Goal: Task Accomplishment & Management: Manage account settings

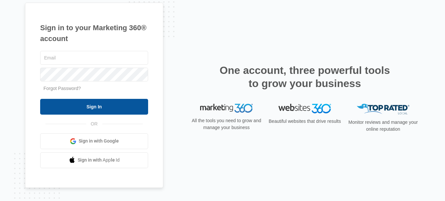
type input "[EMAIL_ADDRESS][DOMAIN_NAME]"
click at [117, 114] on input "Sign In" at bounding box center [94, 107] width 108 height 16
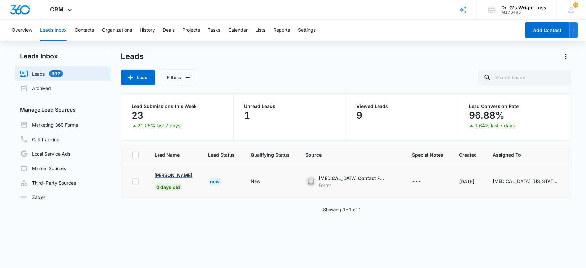
click at [172, 176] on p "[PERSON_NAME]" at bounding box center [174, 175] width 38 height 7
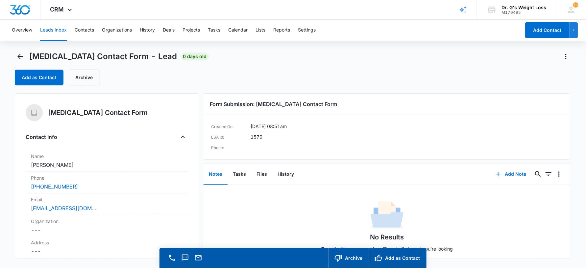
click at [289, 204] on div "No Results Try adjusting your search or filters to find what you’re looking for." at bounding box center [387, 232] width 368 height 65
click at [537, 28] on button "Add Contact" at bounding box center [547, 30] width 44 height 16
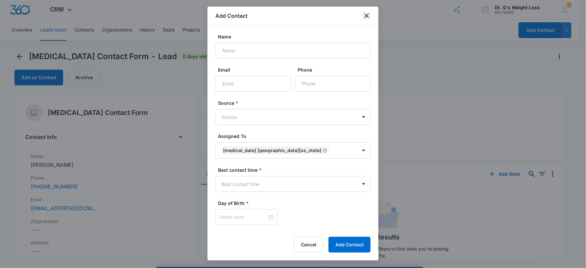
click at [367, 15] on icon "close" at bounding box center [366, 15] width 5 height 5
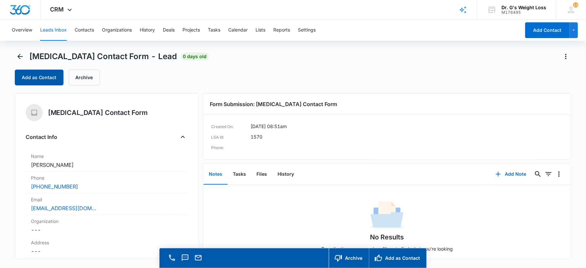
click at [29, 76] on button "Add as Contact" at bounding box center [39, 78] width 49 height 16
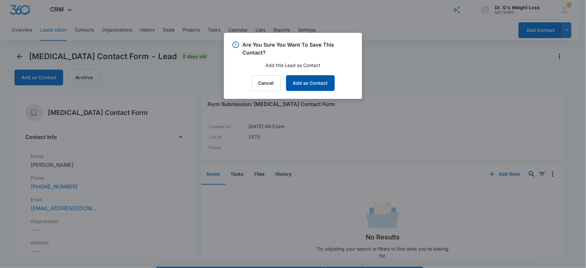
click at [299, 78] on button "Add as Contact" at bounding box center [310, 83] width 49 height 16
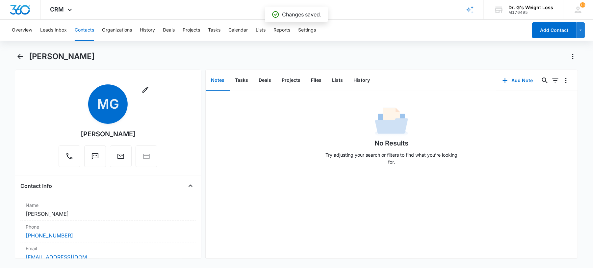
click at [85, 32] on button "Contacts" at bounding box center [84, 30] width 19 height 21
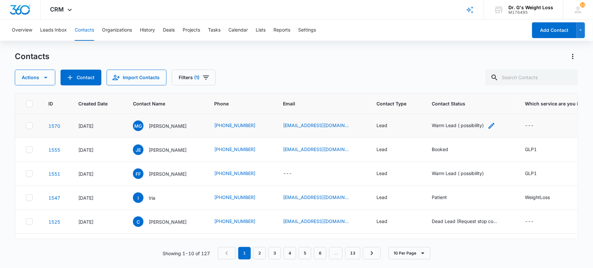
click at [454, 127] on div "Warm Lead ( possibility)" at bounding box center [457, 125] width 52 height 7
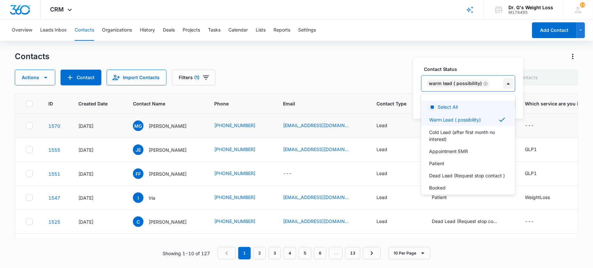
click at [508, 82] on div at bounding box center [508, 83] width 11 height 11
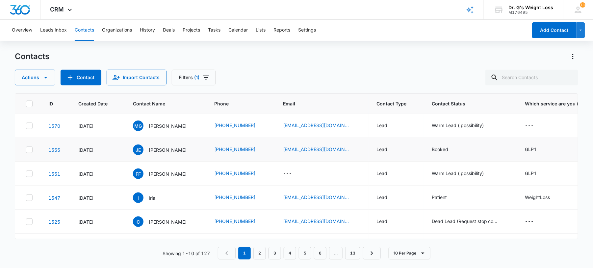
click at [362, 141] on td "[EMAIL_ADDRESS][DOMAIN_NAME]" at bounding box center [321, 150] width 93 height 24
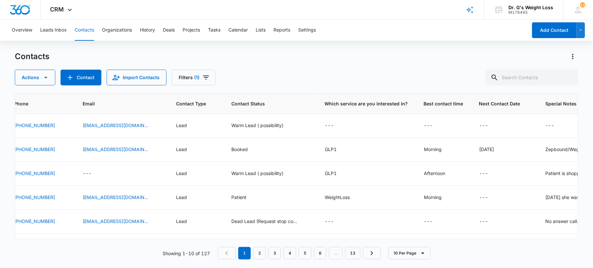
scroll to position [0, 207]
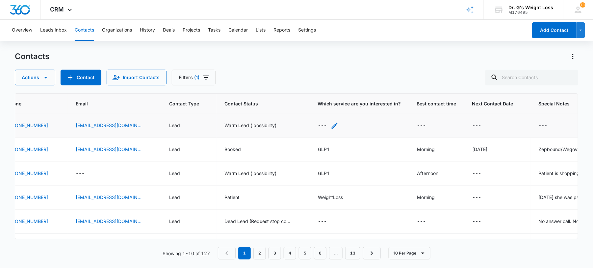
click at [326, 124] on div "---" at bounding box center [322, 126] width 9 height 8
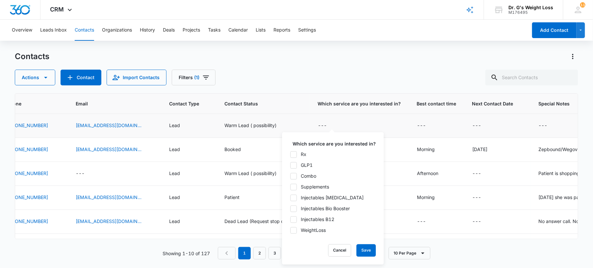
click at [296, 228] on icon at bounding box center [293, 231] width 6 height 6
click at [290, 231] on input "WeightLoss" at bounding box center [290, 231] width 0 height 0
checkbox input "true"
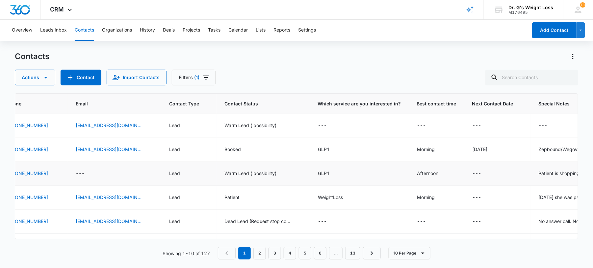
click at [408, 167] on td "GLP1" at bounding box center [359, 174] width 99 height 24
click at [332, 127] on div "---" at bounding box center [328, 126] width 21 height 8
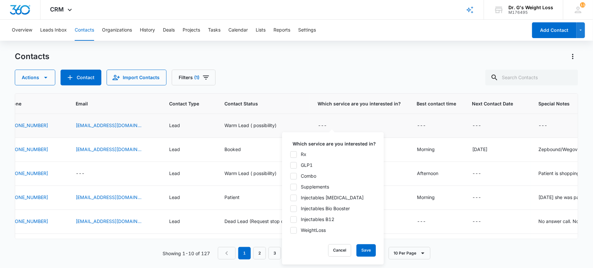
click at [296, 230] on icon at bounding box center [293, 231] width 6 height 6
click at [290, 231] on input "WeightLoss" at bounding box center [290, 231] width 0 height 0
checkbox input "true"
click at [370, 252] on button "Save" at bounding box center [365, 251] width 19 height 12
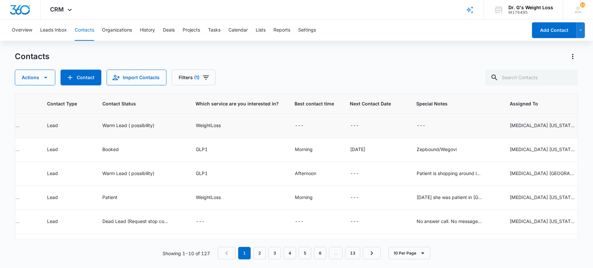
scroll to position [0, 357]
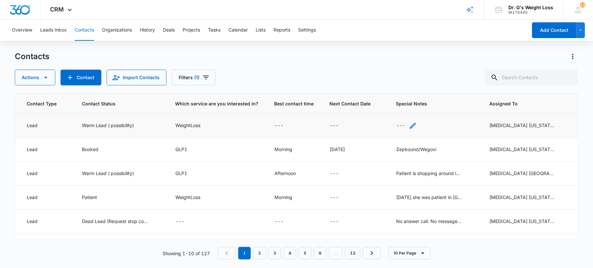
click at [396, 126] on div "---" at bounding box center [400, 126] width 9 height 8
click at [395, 80] on textarea "Special Notes" at bounding box center [402, 72] width 78 height 37
type textarea "Left a message on v/m"
click at [433, 109] on button "Save" at bounding box center [431, 104] width 19 height 12
